Goal: Download file/media

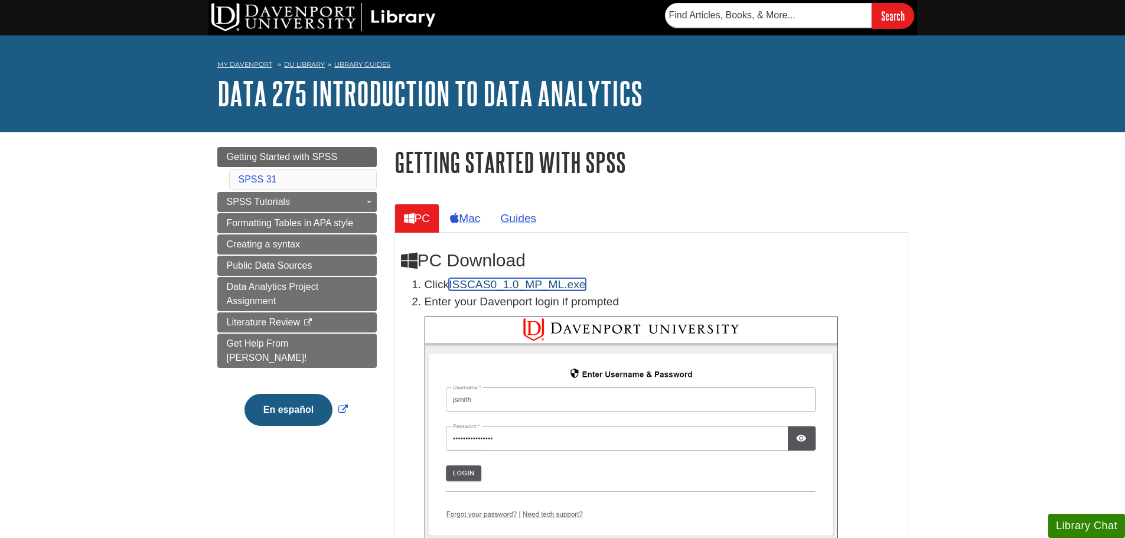
click at [466, 280] on link "ISSCAS0_1.0_MP_ML.exe" at bounding box center [517, 284] width 136 height 12
click at [257, 175] on link "SPSS 31" at bounding box center [258, 179] width 38 height 10
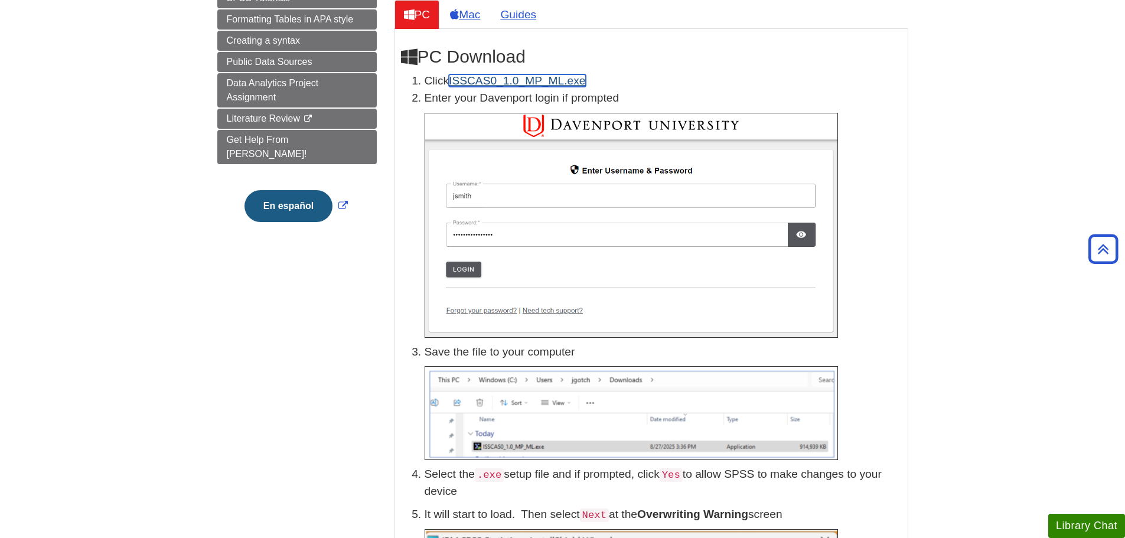
click at [457, 76] on link "ISSCAS0_1.0_MP_ML.exe" at bounding box center [517, 80] width 136 height 12
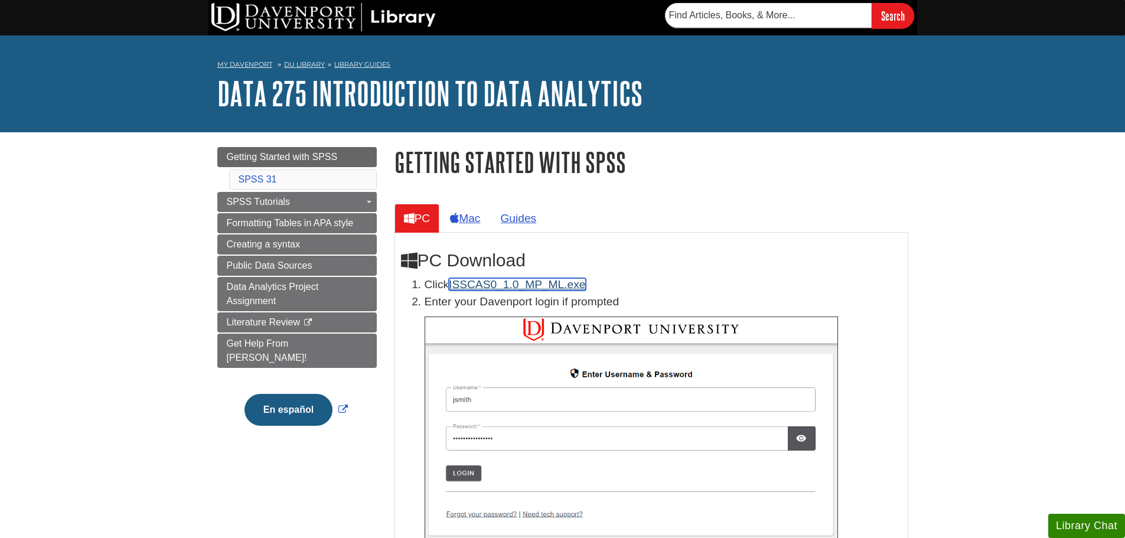
click at [492, 281] on link "ISSCAS0_1.0_MP_ML.exe" at bounding box center [517, 284] width 136 height 12
click at [484, 285] on link "ISSCAS0_1.0_MP_ML.exe" at bounding box center [517, 284] width 136 height 12
click at [474, 283] on link "ISSCAS0_1.0_MP_ML.exe" at bounding box center [517, 284] width 136 height 12
click at [469, 283] on link "ISSCAS0_1.0_MP_ML.exe" at bounding box center [517, 284] width 136 height 12
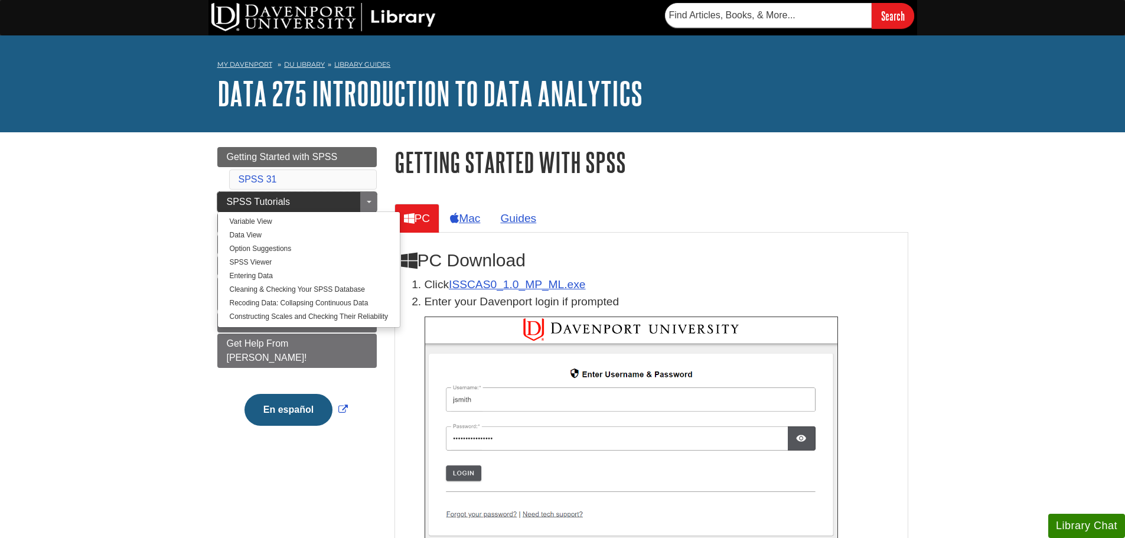
click at [290, 201] on link "SPSS Tutorials" at bounding box center [296, 202] width 159 height 20
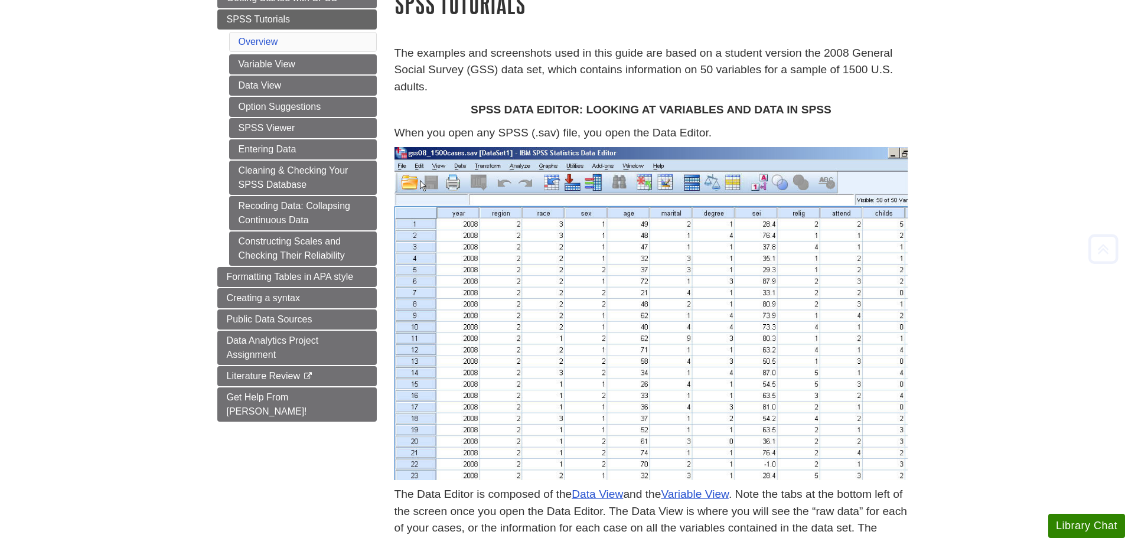
scroll to position [161, 0]
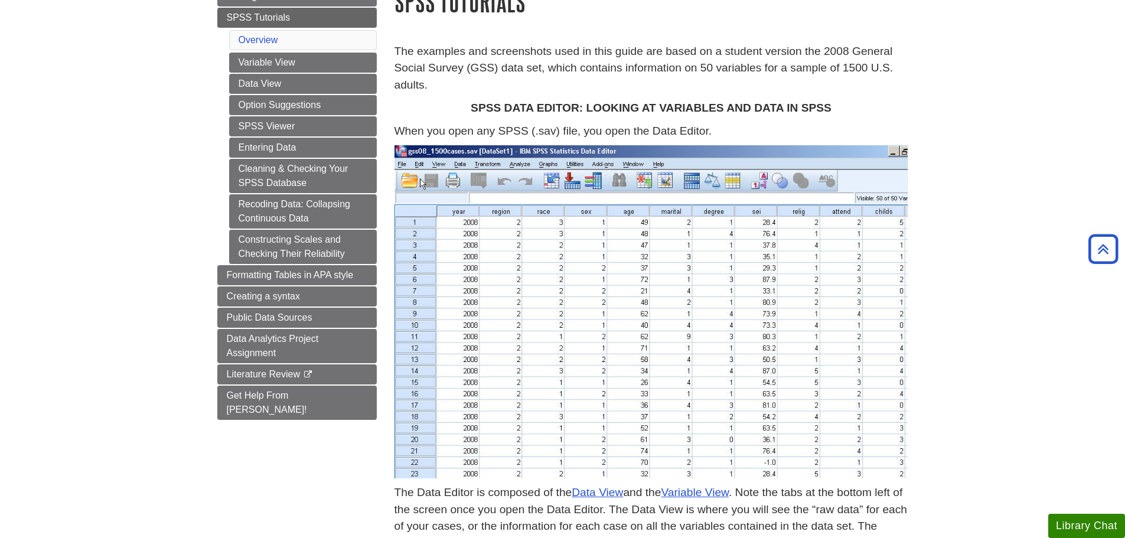
click at [967, 218] on body "Skip to Main Content Search My Davenport DU Library Library Guides DATA 275 Int…" at bounding box center [562, 418] width 1125 height 1158
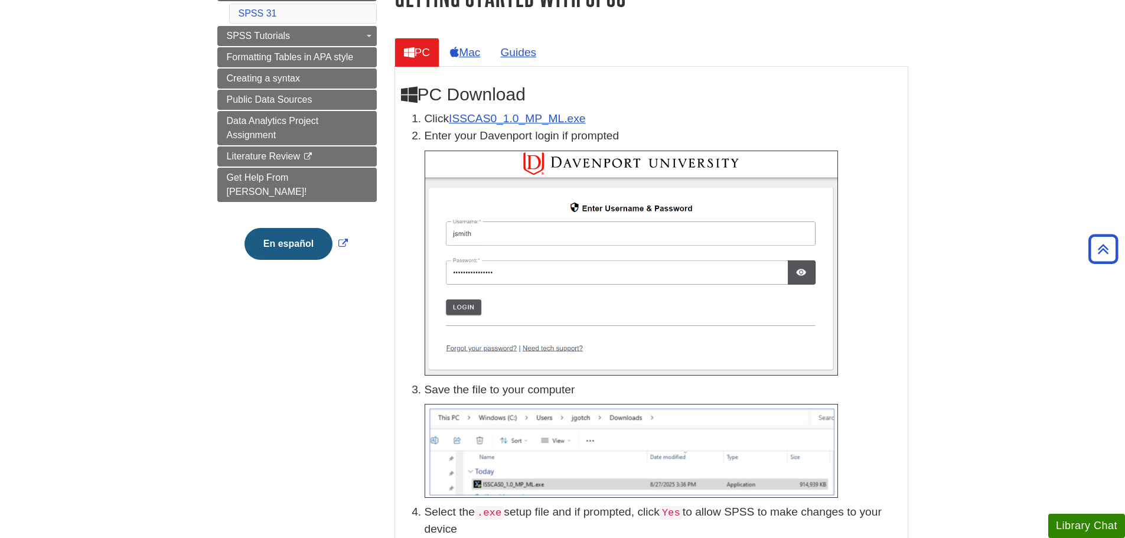
scroll to position [129, 0]
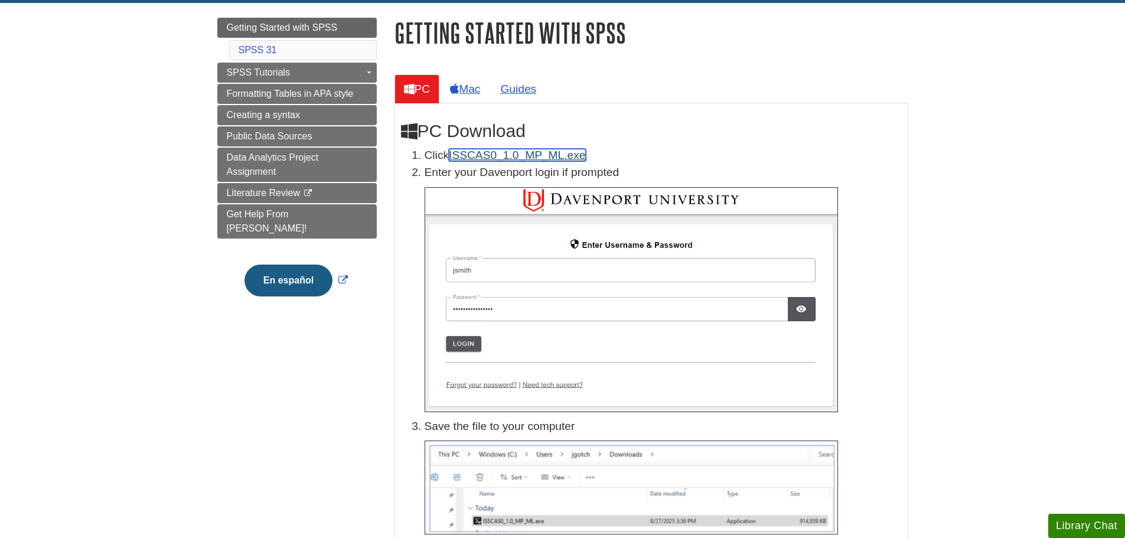
click at [468, 153] on link "ISSCAS0_1.0_MP_ML.exe" at bounding box center [517, 155] width 136 height 12
